Goal: Task Accomplishment & Management: Use online tool/utility

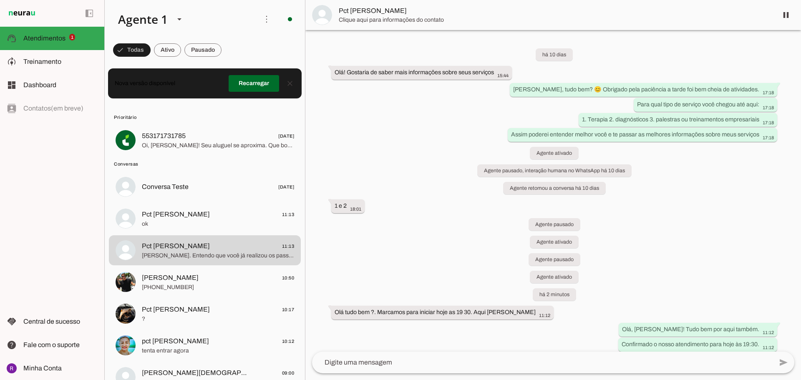
scroll to position [298, 0]
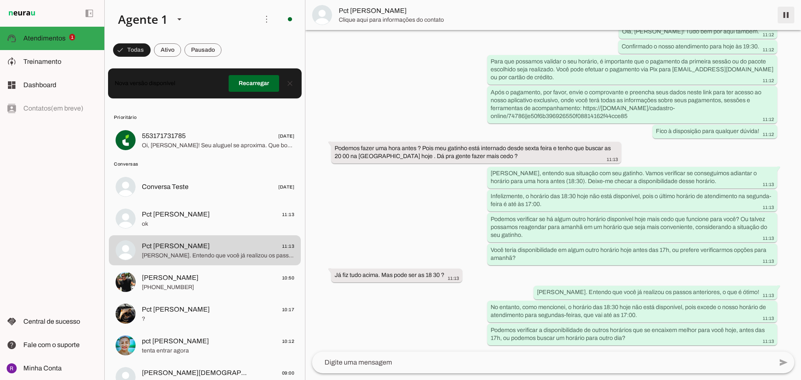
click at [786, 14] on span at bounding box center [786, 15] width 20 height 20
